Goal: Task Accomplishment & Management: Complete application form

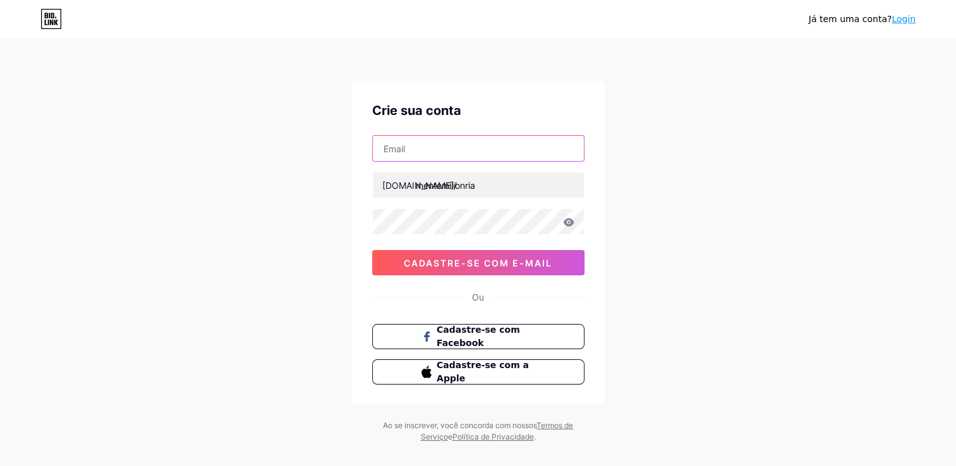
click at [508, 143] on input "text" at bounding box center [478, 148] width 211 height 25
type input "[EMAIL_ADDRESS][DOMAIN_NAME]"
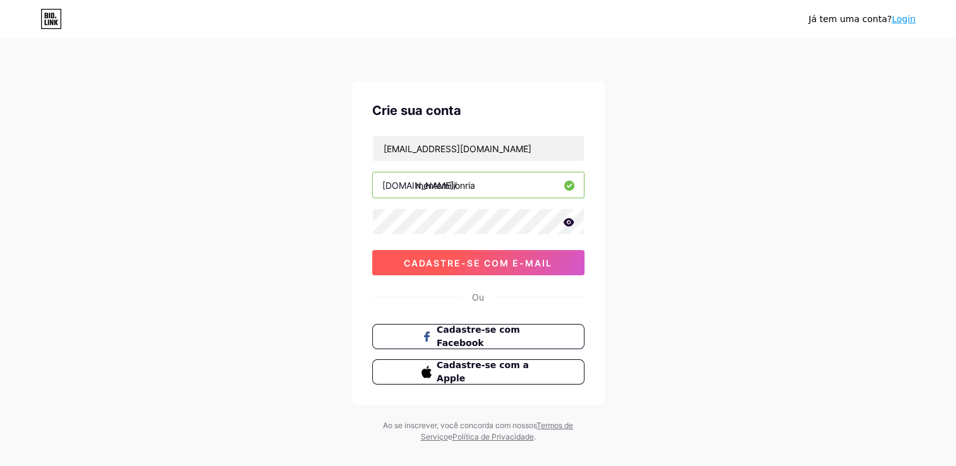
click at [485, 272] on button "Cadastre-se com e-mail" at bounding box center [478, 262] width 212 height 25
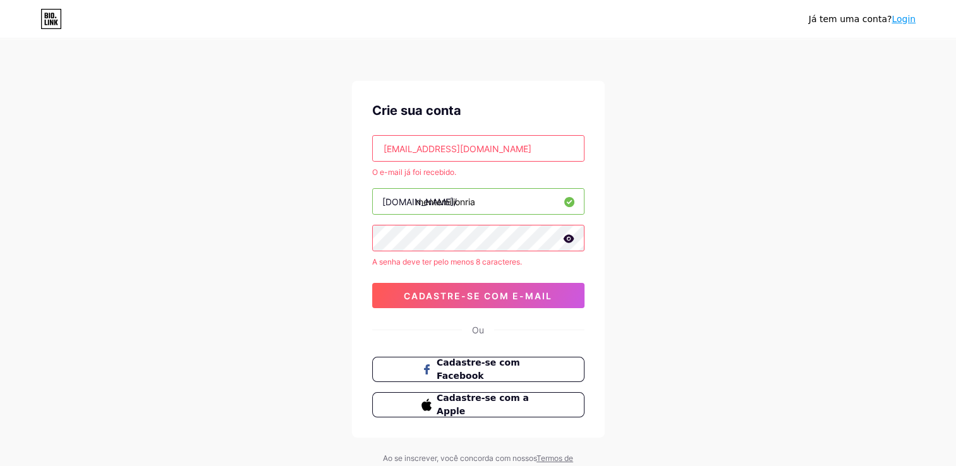
click at [512, 148] on input "[EMAIL_ADDRESS][DOMAIN_NAME]" at bounding box center [478, 148] width 211 height 25
click at [514, 102] on div "Crie sua conta" at bounding box center [478, 110] width 212 height 19
click at [907, 14] on link "Login" at bounding box center [904, 19] width 24 height 10
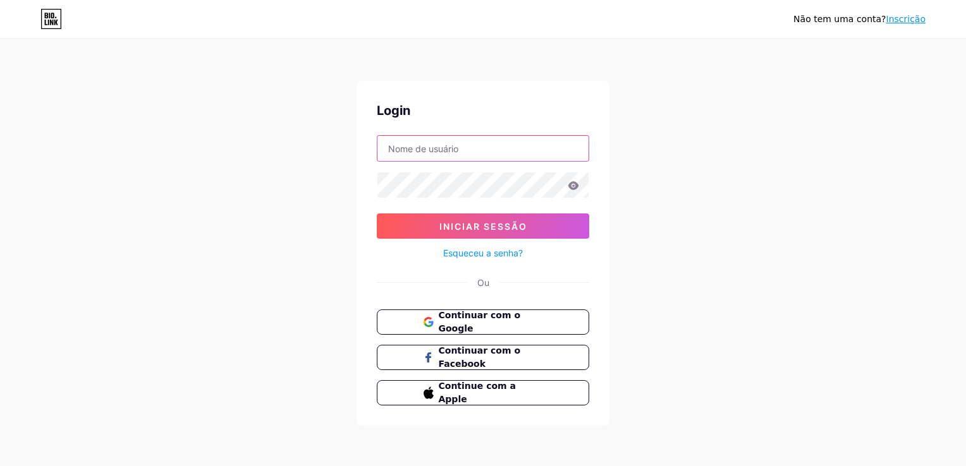
click at [501, 154] on input "text" at bounding box center [482, 148] width 211 height 25
type input "[EMAIL_ADDRESS][DOMAIN_NAME]"
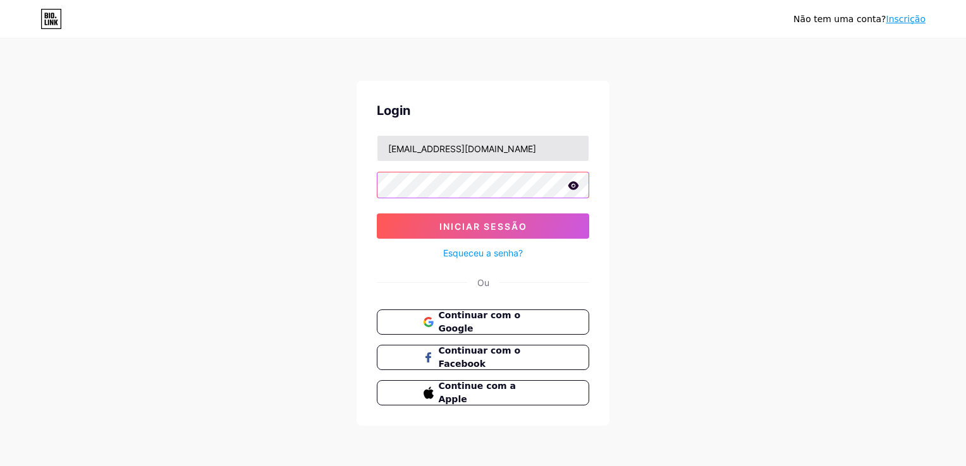
click at [377, 214] on button "Iniciar sessão" at bounding box center [483, 226] width 212 height 25
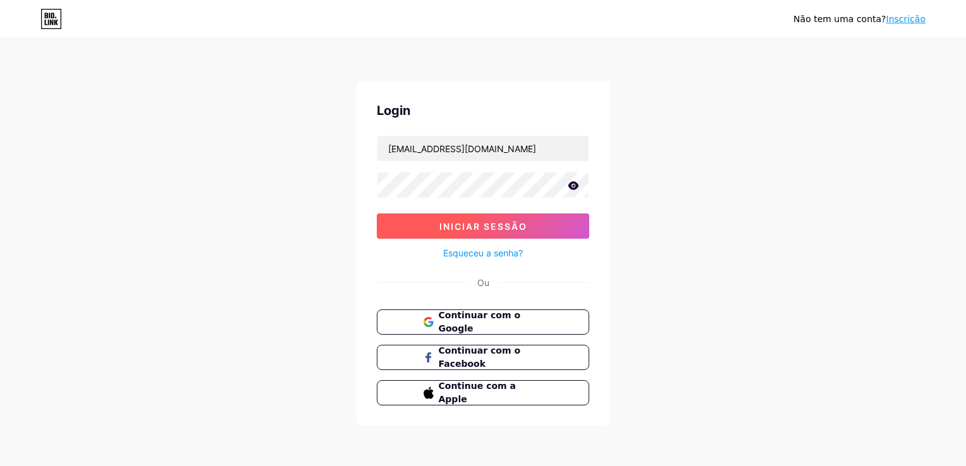
click at [525, 238] on button "Iniciar sessão" at bounding box center [483, 226] width 212 height 25
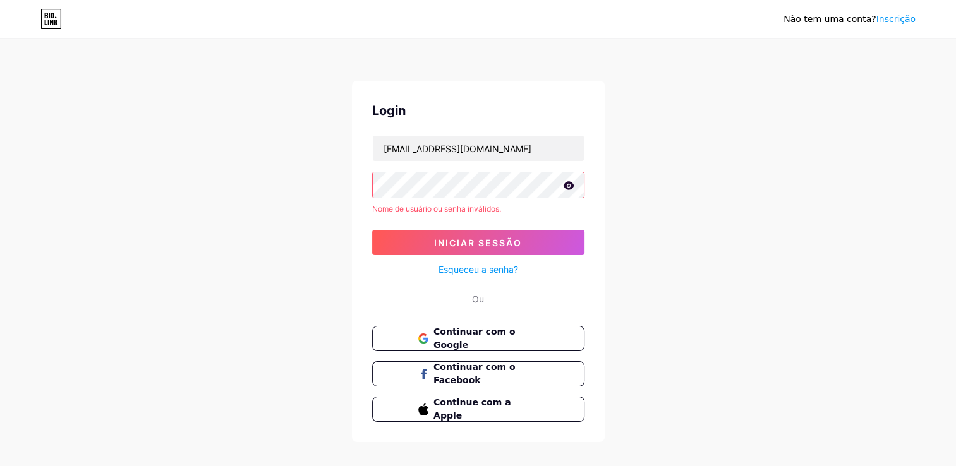
click at [570, 183] on icon at bounding box center [568, 185] width 11 height 8
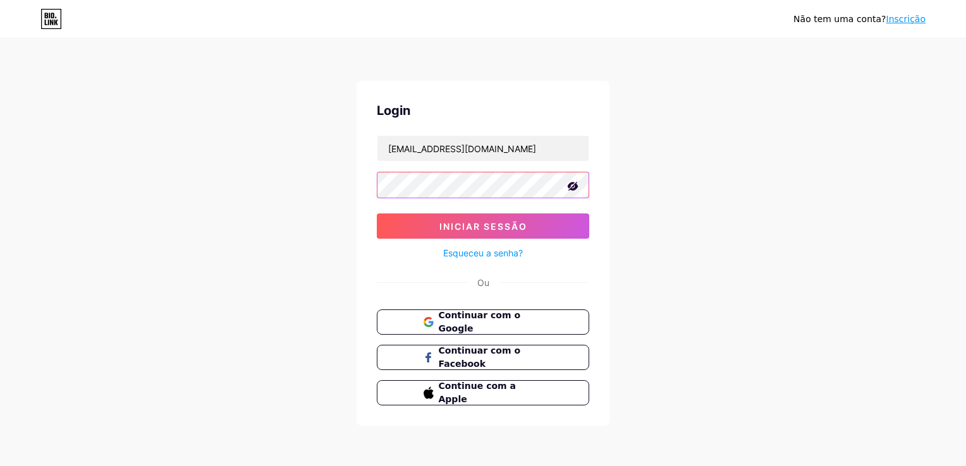
click at [377, 214] on button "Iniciar sessão" at bounding box center [483, 226] width 212 height 25
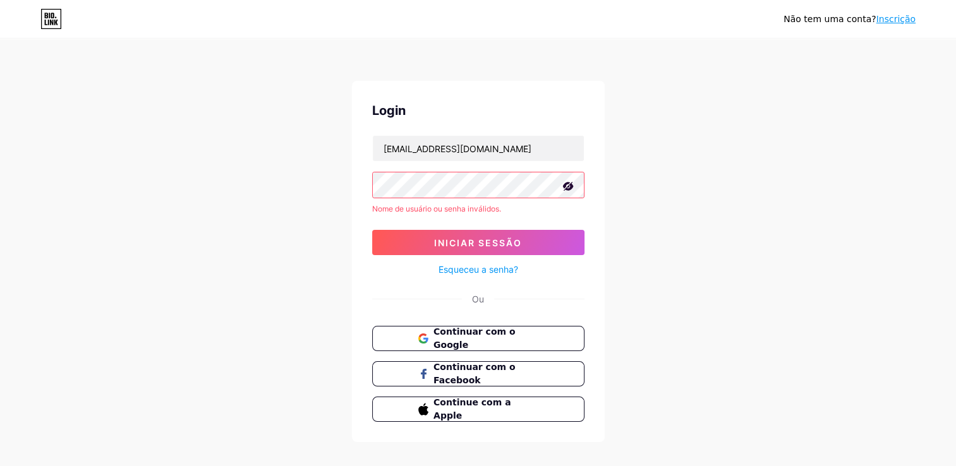
click at [490, 272] on link "Esqueceu a senha?" at bounding box center [479, 269] width 80 height 13
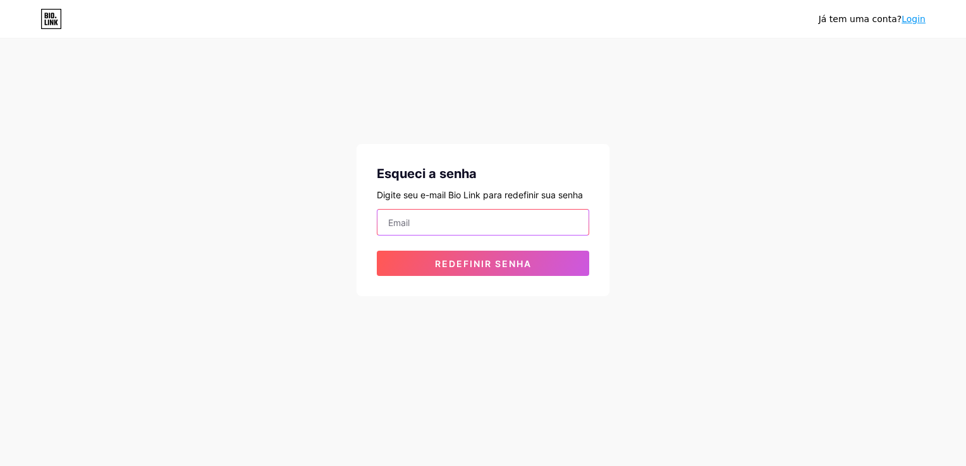
click at [538, 216] on input "email" at bounding box center [482, 222] width 211 height 25
type input "[EMAIL_ADDRESS][DOMAIN_NAME]"
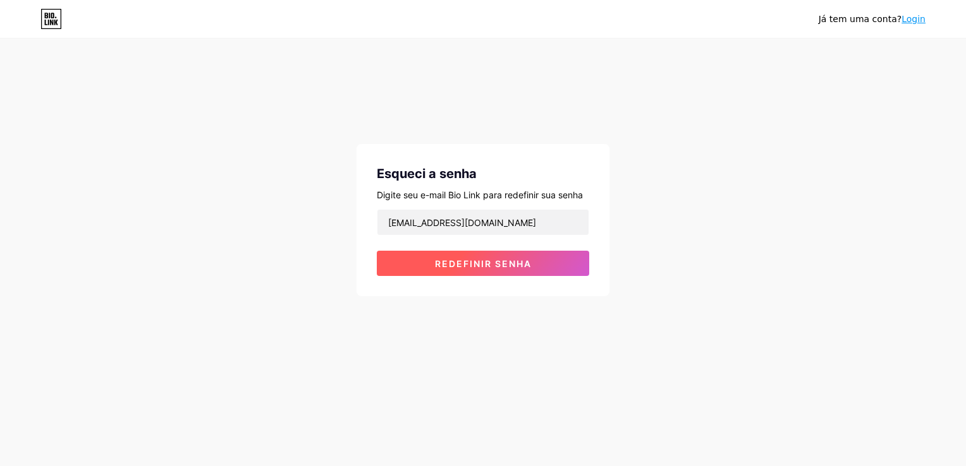
click at [496, 267] on span "Redefinir senha" at bounding box center [483, 263] width 97 height 11
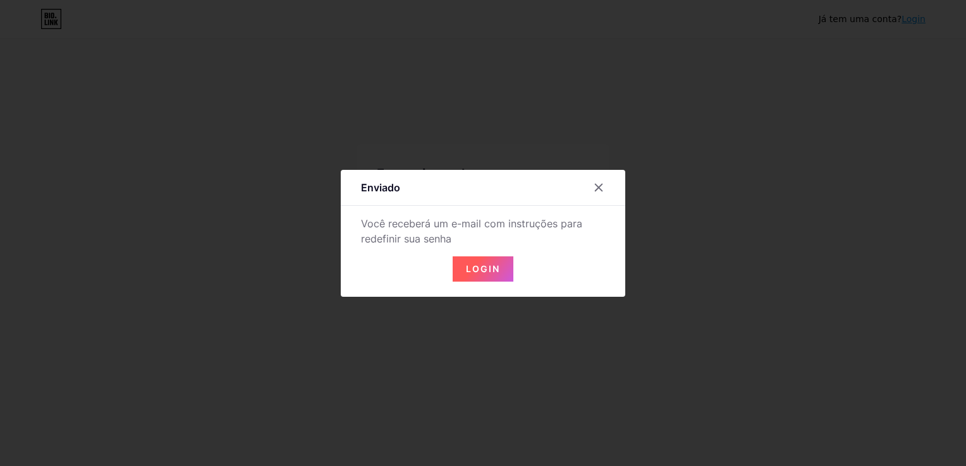
click at [500, 262] on button "Login" at bounding box center [482, 269] width 61 height 25
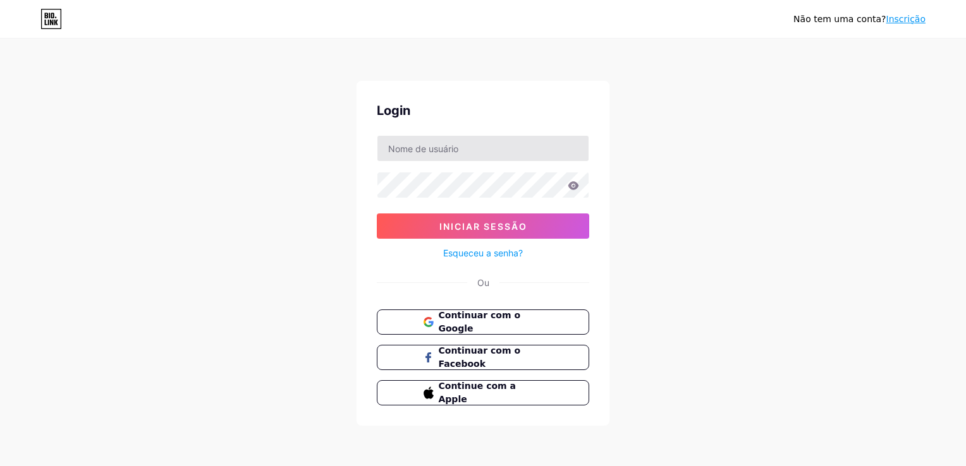
drag, startPoint x: 494, startPoint y: 131, endPoint x: 490, endPoint y: 140, distance: 10.0
click at [494, 130] on div "Login Iniciar sessão Esqueceu a senha? Ou Continuar com o Google Continuar com …" at bounding box center [482, 253] width 253 height 345
click at [490, 158] on input "text" at bounding box center [482, 148] width 211 height 25
type input "[EMAIL_ADDRESS][DOMAIN_NAME]"
click at [377, 214] on button "Iniciar sessão" at bounding box center [483, 226] width 212 height 25
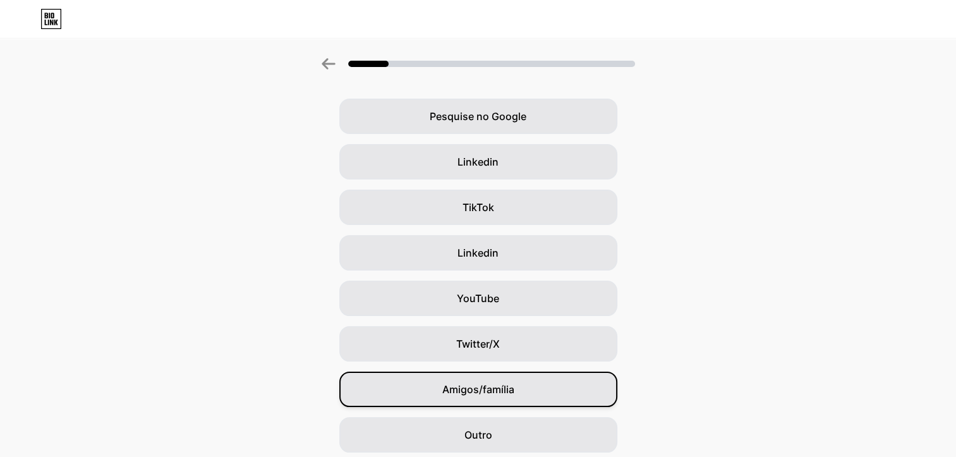
scroll to position [88, 0]
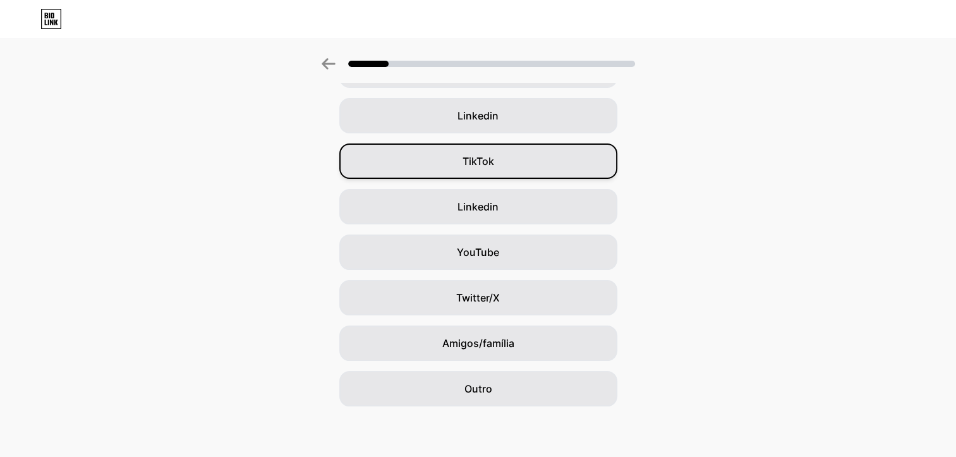
click at [506, 161] on div "TikTok" at bounding box center [478, 160] width 278 height 35
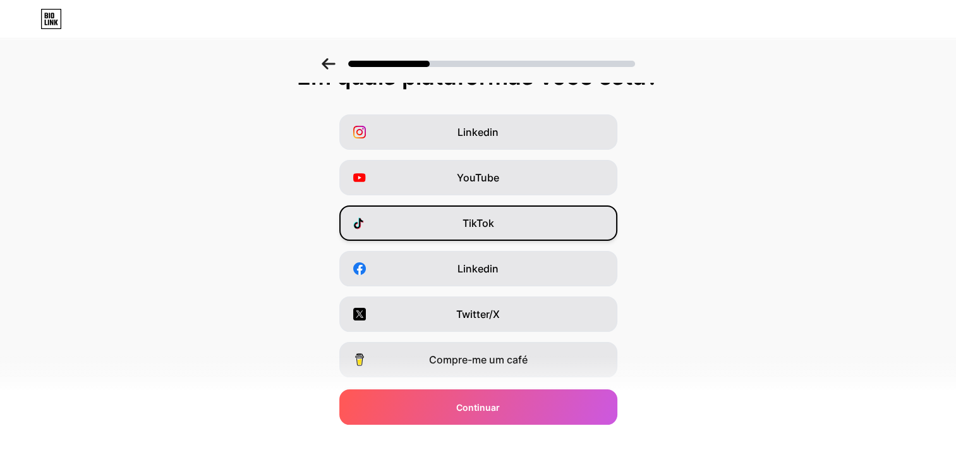
scroll to position [0, 0]
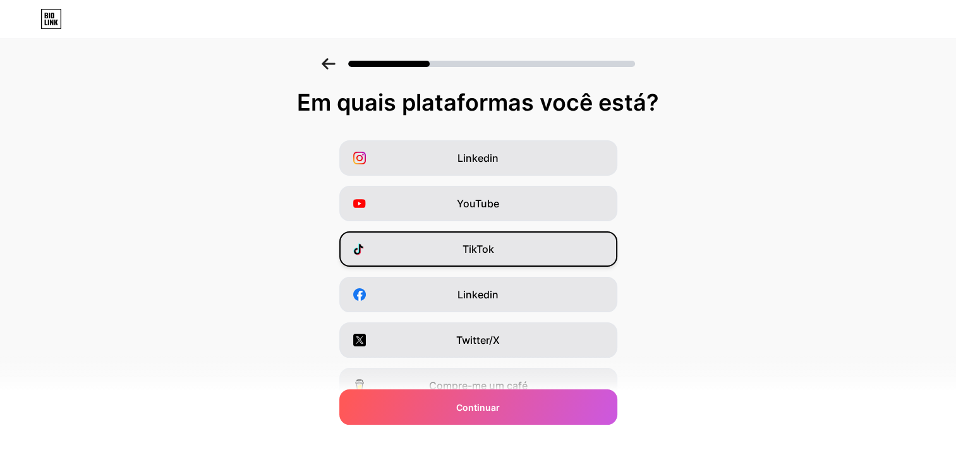
click at [455, 263] on div "TikTok" at bounding box center [478, 248] width 278 height 35
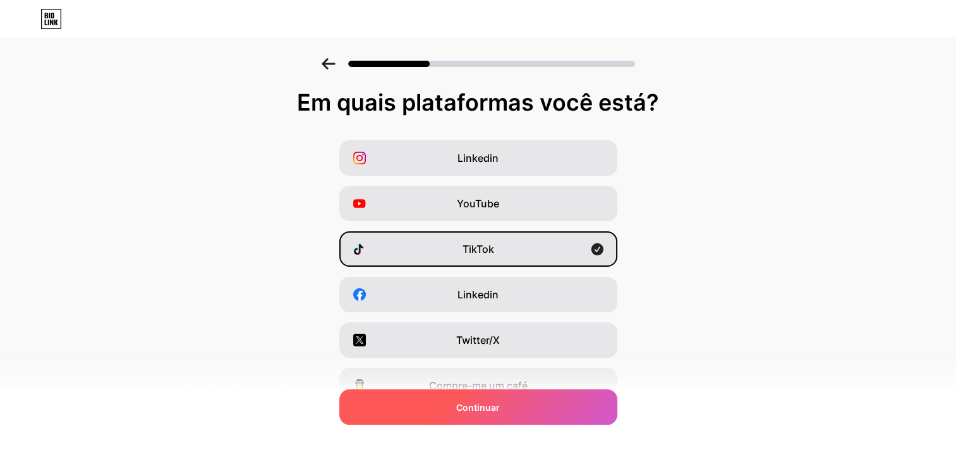
click at [546, 415] on div "Continuar" at bounding box center [478, 406] width 278 height 35
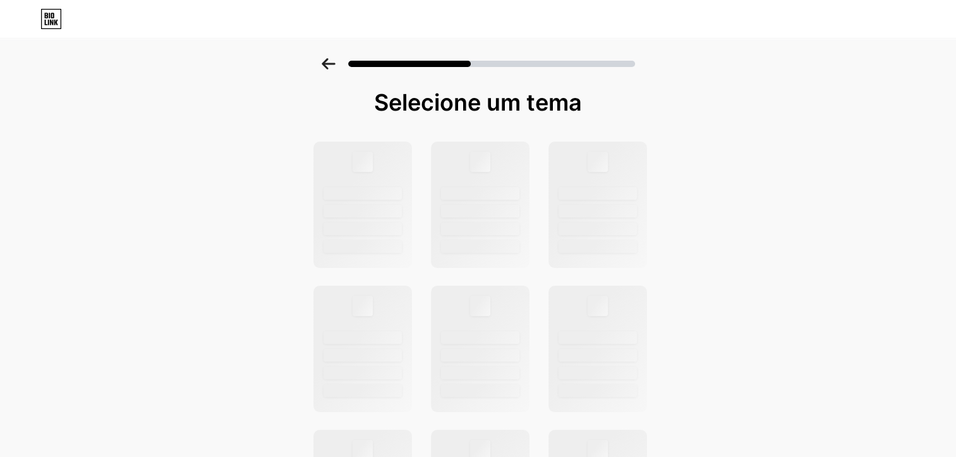
click at [331, 71] on div at bounding box center [478, 60] width 956 height 44
click at [331, 70] on div at bounding box center [478, 60] width 956 height 44
click at [331, 61] on icon at bounding box center [329, 63] width 14 height 11
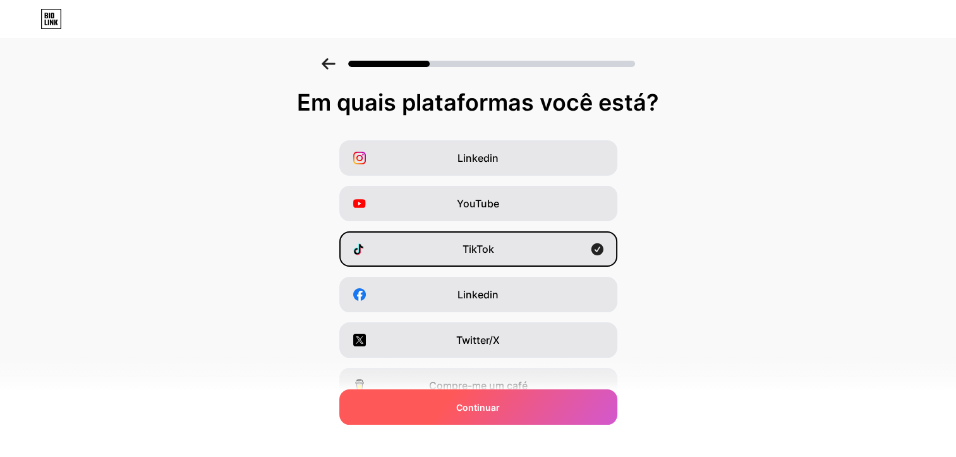
click at [475, 404] on span "Continuar" at bounding box center [478, 407] width 44 height 13
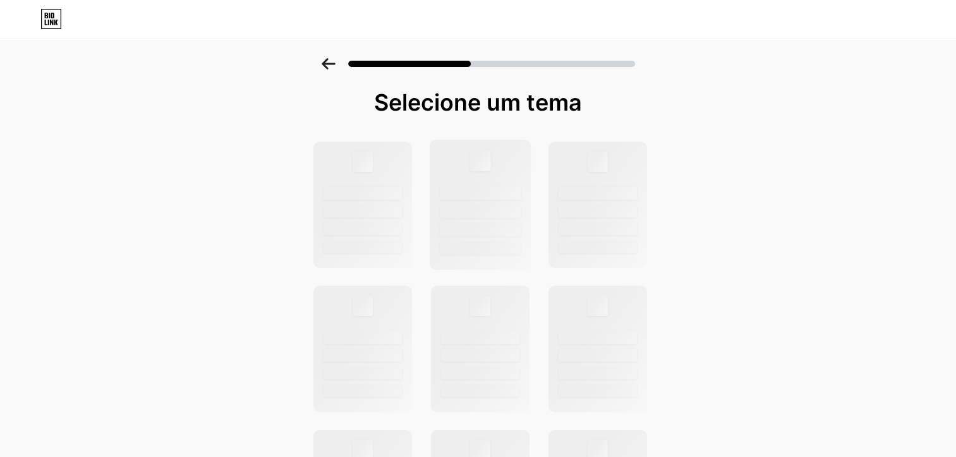
click at [501, 218] on div at bounding box center [480, 205] width 102 height 130
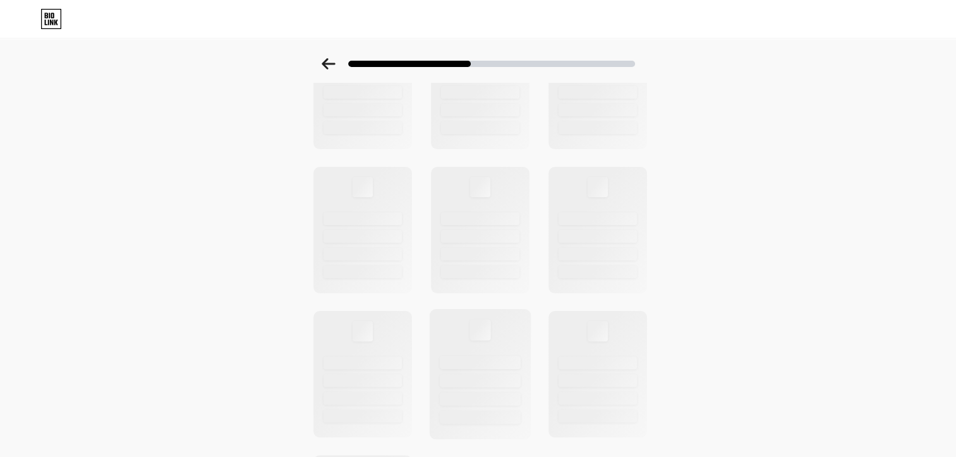
scroll to position [437, 0]
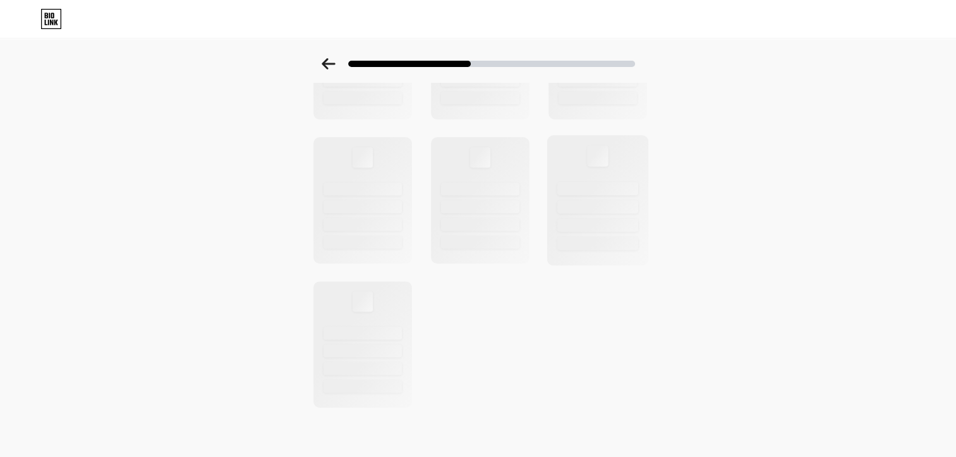
click at [581, 219] on div at bounding box center [597, 225] width 81 height 13
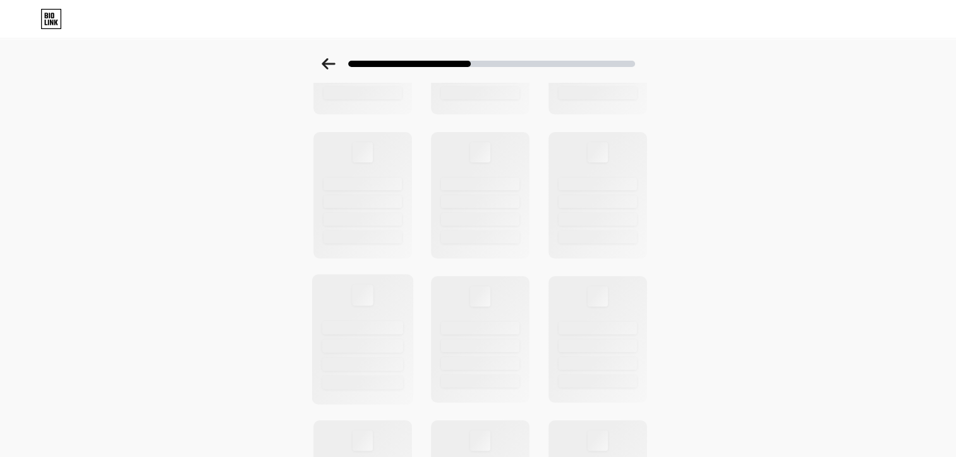
scroll to position [0, 0]
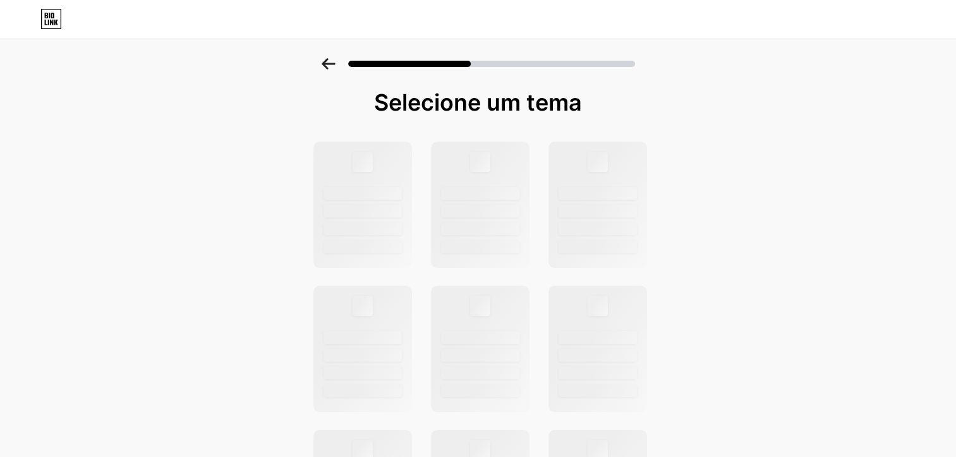
click at [331, 59] on icon at bounding box center [328, 63] width 13 height 11
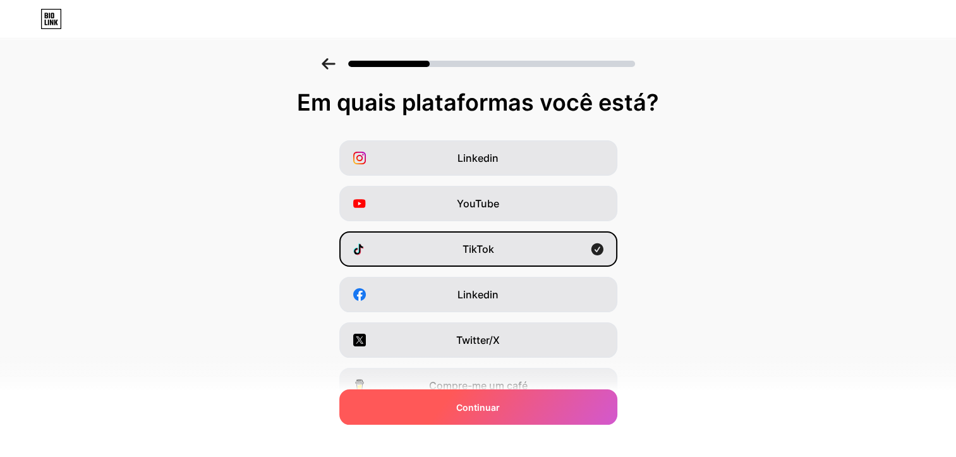
click at [488, 408] on span "Continuar" at bounding box center [478, 407] width 44 height 13
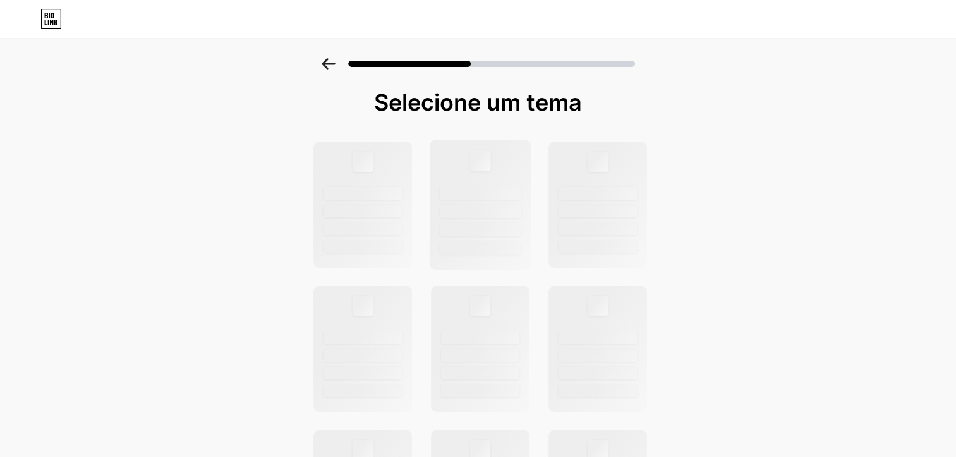
click at [498, 167] on div at bounding box center [480, 205] width 102 height 130
click at [334, 64] on icon at bounding box center [328, 63] width 13 height 11
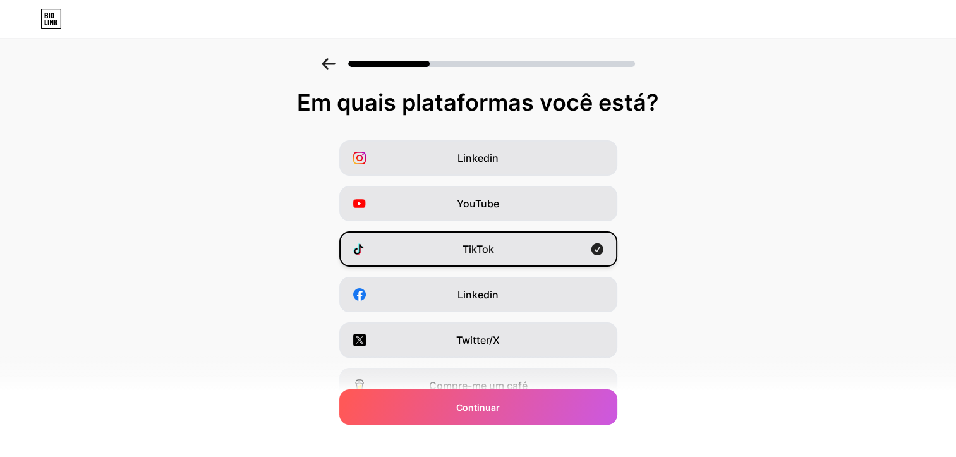
click at [554, 252] on div "TikTok" at bounding box center [478, 248] width 278 height 35
click at [588, 248] on div "TikTok" at bounding box center [478, 248] width 278 height 35
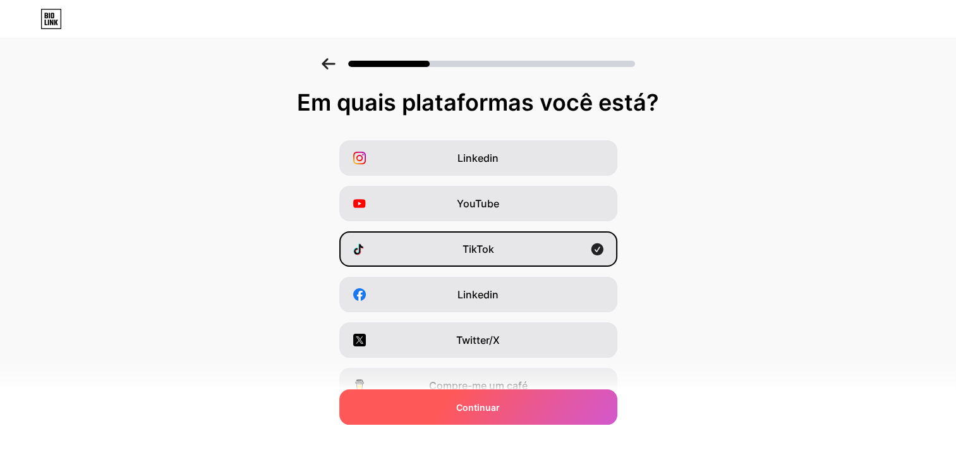
click at [577, 418] on div "Continuar" at bounding box center [478, 406] width 278 height 35
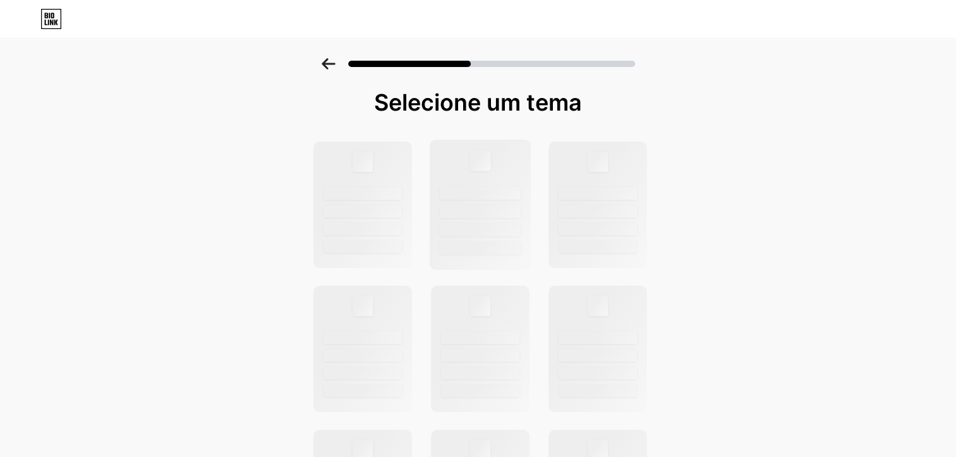
click at [461, 209] on div at bounding box center [480, 211] width 81 height 13
drag, startPoint x: 461, startPoint y: 209, endPoint x: 324, endPoint y: 206, distance: 137.2
drag, startPoint x: 418, startPoint y: 163, endPoint x: 423, endPoint y: 223, distance: 60.2
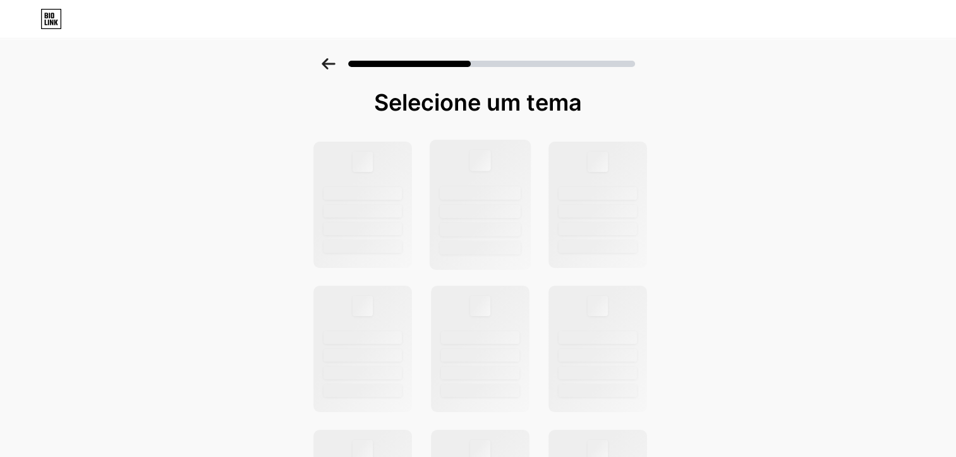
click at [470, 264] on div at bounding box center [480, 205] width 102 height 130
drag, startPoint x: 507, startPoint y: 253, endPoint x: 511, endPoint y: 222, distance: 30.6
click at [507, 229] on div at bounding box center [480, 205] width 102 height 130
click at [322, 212] on div at bounding box center [363, 205] width 102 height 130
